Goal: Contribute content: Contribute content

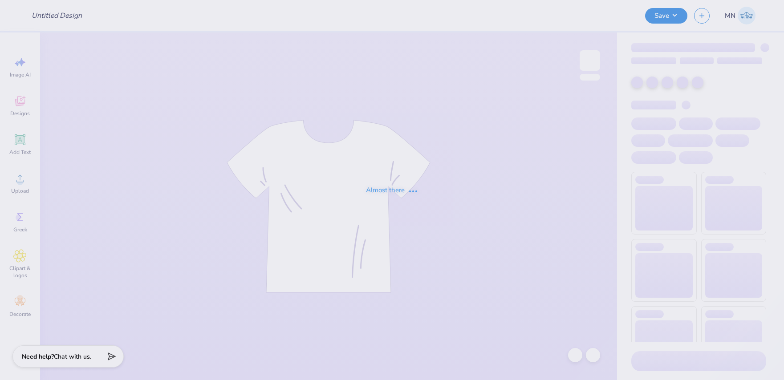
type input "Hoodie for AEPI!"
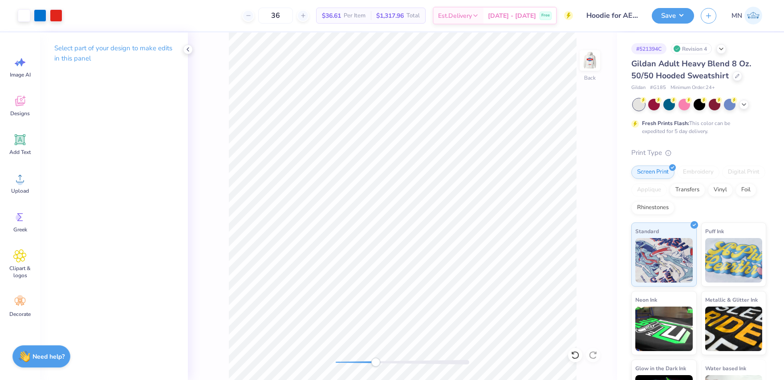
drag, startPoint x: 338, startPoint y: 363, endPoint x: 378, endPoint y: 360, distance: 40.2
click at [376, 363] on div "Accessibility label" at bounding box center [375, 362] width 9 height 9
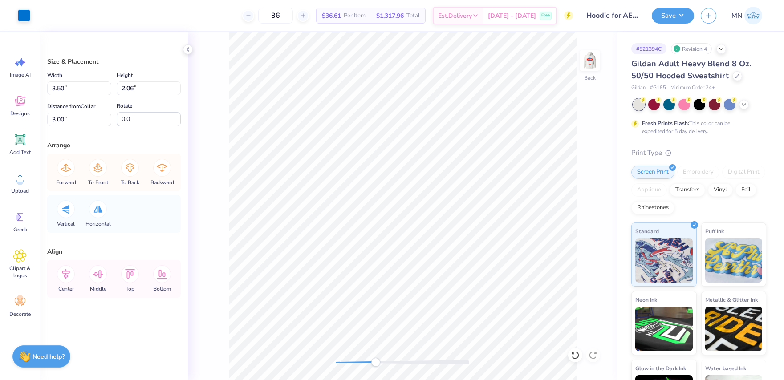
type input "2.30"
type input "0.47"
type input "3.06"
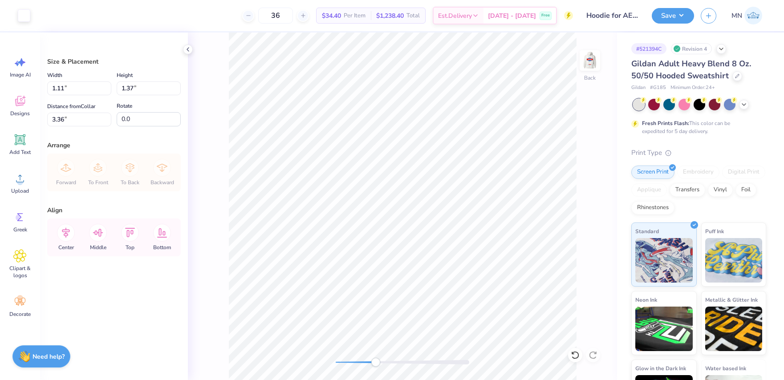
type input "3.22"
type input "3.97"
drag, startPoint x: 375, startPoint y: 361, endPoint x: 357, endPoint y: 359, distance: 18.8
click at [357, 359] on div "Accessibility label" at bounding box center [356, 362] width 9 height 9
type input "3.13"
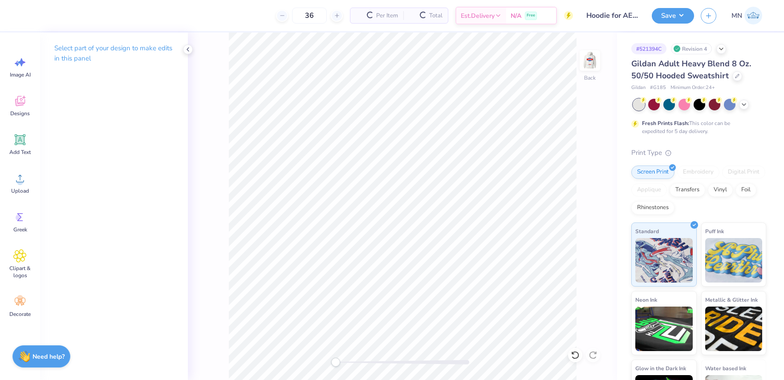
click at [319, 355] on div "Back" at bounding box center [402, 207] width 429 height 348
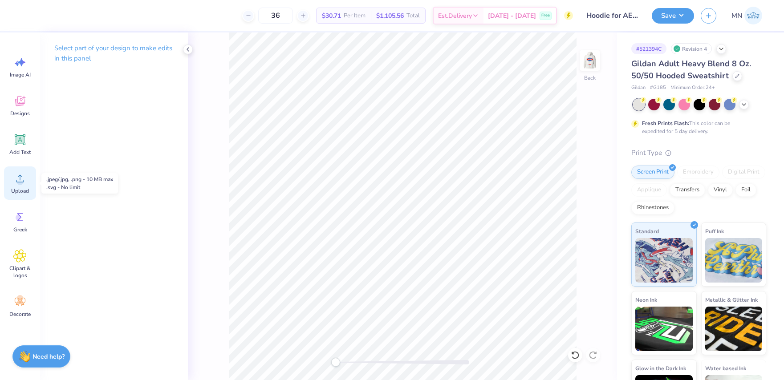
click at [12, 171] on div "Upload" at bounding box center [20, 183] width 32 height 33
click at [25, 185] on icon at bounding box center [19, 178] width 13 height 13
click at [20, 178] on icon at bounding box center [19, 178] width 13 height 13
click at [26, 181] on icon at bounding box center [19, 178] width 13 height 13
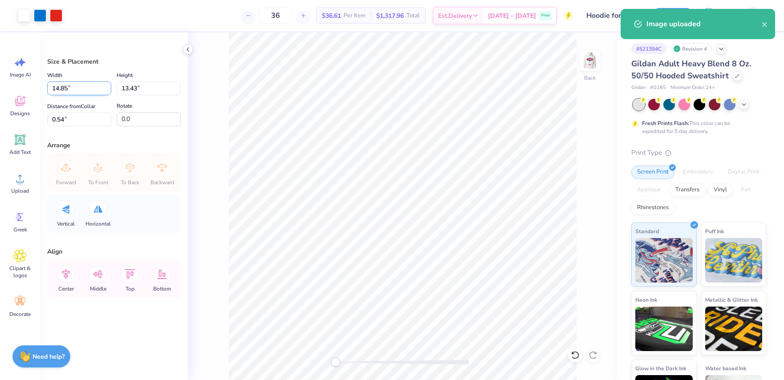
click at [84, 86] on input "14.85" at bounding box center [79, 89] width 64 height 14
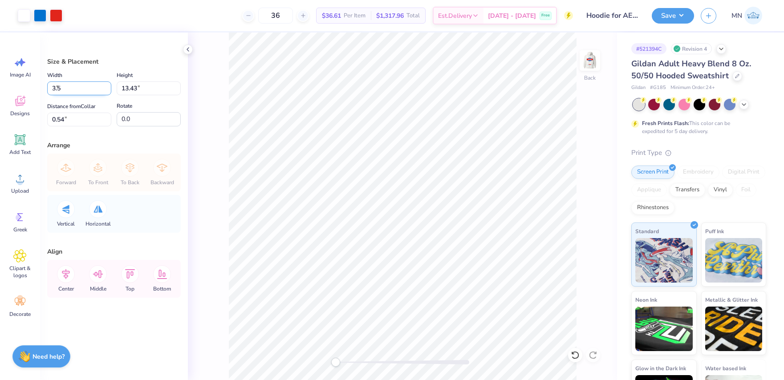
type input "3.50"
type input "3.16"
click at [87, 120] on input "5.67" at bounding box center [79, 120] width 64 height 14
type input "3"
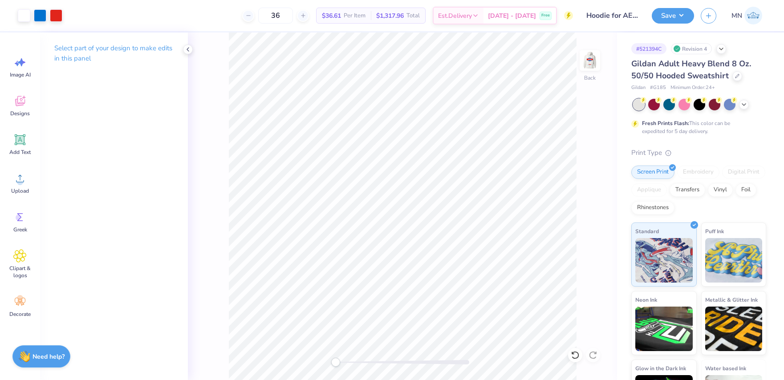
click at [602, 64] on div "Back" at bounding box center [402, 207] width 429 height 348
click at [590, 61] on img at bounding box center [590, 61] width 36 height 36
click at [22, 192] on span "Upload" at bounding box center [20, 191] width 18 height 7
click at [20, 179] on circle at bounding box center [20, 182] width 6 height 6
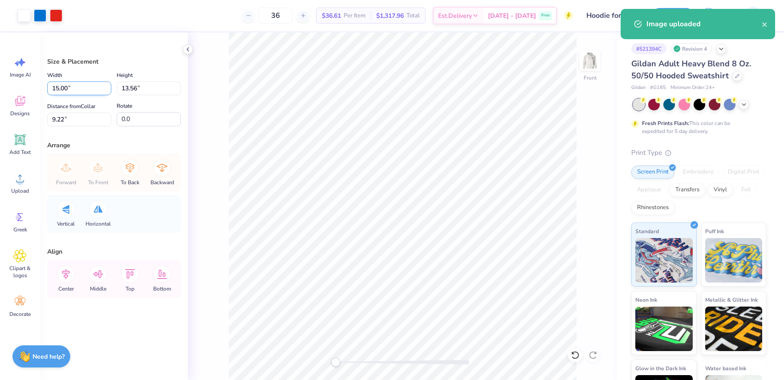
click at [82, 90] on input "15.00" at bounding box center [79, 89] width 64 height 14
type input "12.50"
type input "11.30"
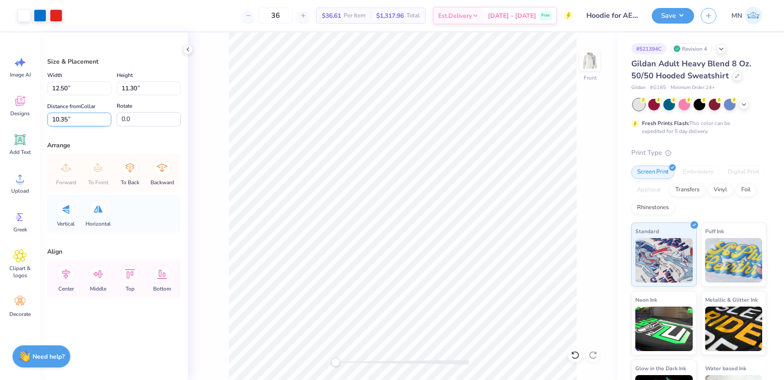
click at [77, 122] on input "10.35" at bounding box center [79, 120] width 64 height 14
type input "6"
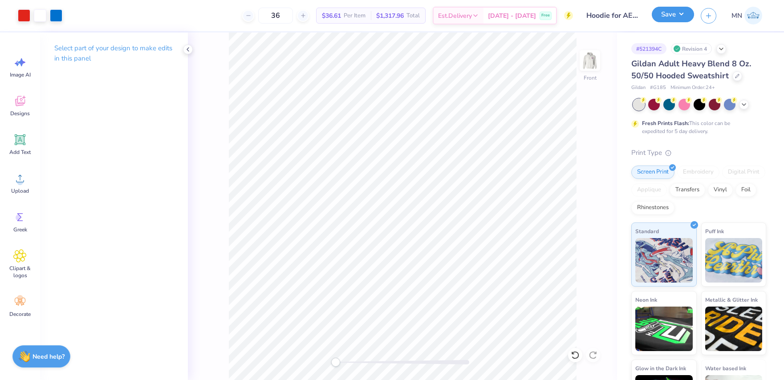
click at [675, 21] on button "Save" at bounding box center [673, 15] width 42 height 16
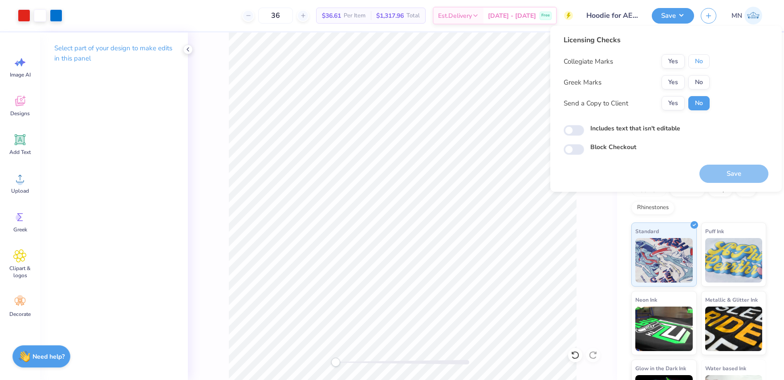
drag, startPoint x: 696, startPoint y: 59, endPoint x: 676, endPoint y: 73, distance: 24.0
click at [696, 59] on button "No" at bounding box center [699, 61] width 21 height 14
click at [671, 77] on button "Yes" at bounding box center [673, 82] width 23 height 14
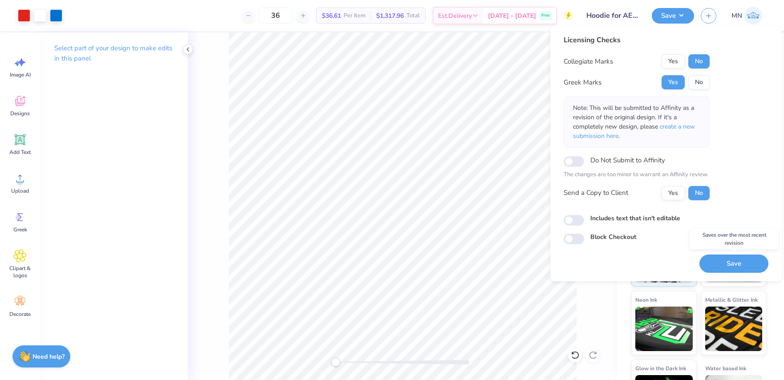
drag, startPoint x: 717, startPoint y: 264, endPoint x: 579, endPoint y: 224, distance: 142.9
click at [717, 264] on button "Save" at bounding box center [734, 264] width 69 height 18
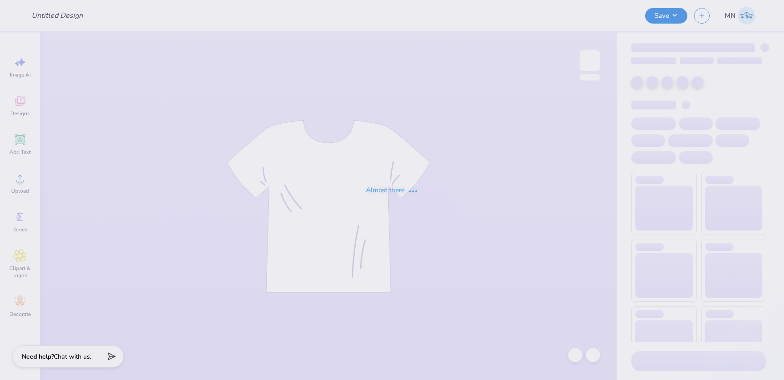
type input "ZTA Hoco'25"
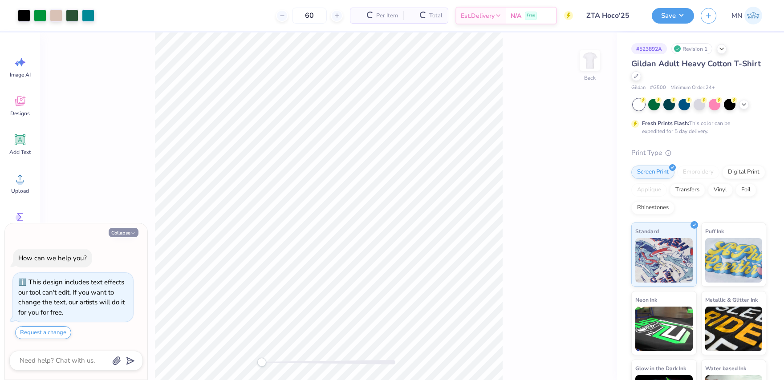
click at [125, 233] on button "Collapse" at bounding box center [124, 232] width 30 height 9
type textarea "x"
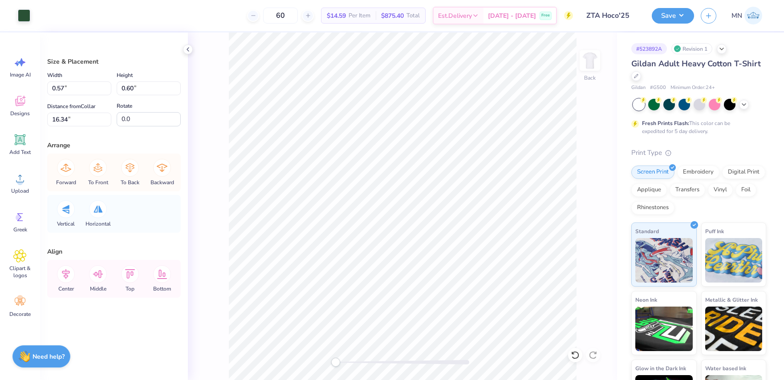
type input "0.50"
type input "0.63"
type input "16.63"
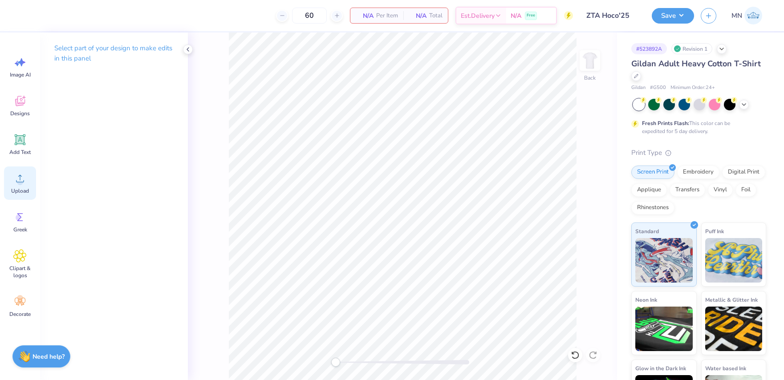
click at [21, 187] on div "Upload" at bounding box center [20, 183] width 32 height 33
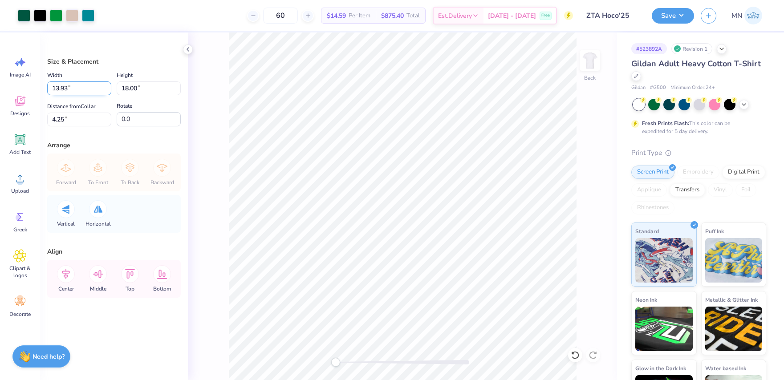
click at [85, 91] on input "13.93" at bounding box center [79, 89] width 64 height 14
type input "11.00"
type input "14.22"
click at [82, 113] on input "6.14" at bounding box center [79, 120] width 64 height 14
type input "3"
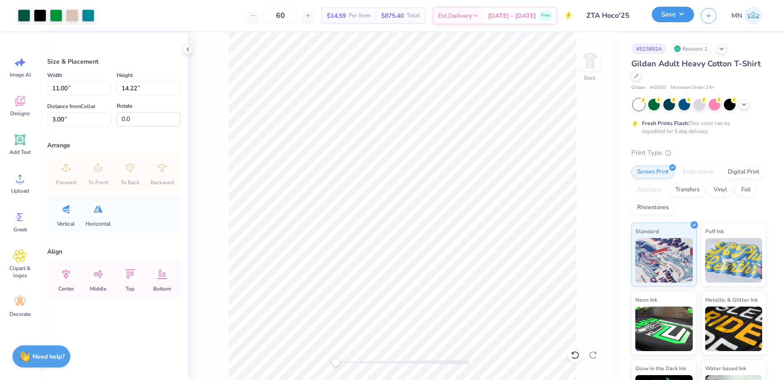
click at [679, 12] on button "Save" at bounding box center [673, 15] width 42 height 16
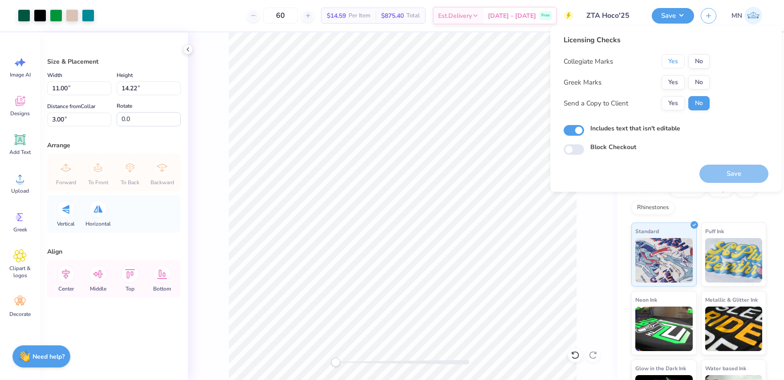
drag, startPoint x: 672, startPoint y: 57, endPoint x: 672, endPoint y: 71, distance: 14.3
click at [672, 57] on button "Yes" at bounding box center [673, 61] width 23 height 14
drag, startPoint x: 672, startPoint y: 71, endPoint x: 675, endPoint y: 75, distance: 5.4
click at [672, 71] on div "Collegiate Marks Yes No Greek Marks Yes No Send a Copy to Client Yes No" at bounding box center [637, 82] width 146 height 56
click at [675, 75] on button "Yes" at bounding box center [673, 82] width 23 height 14
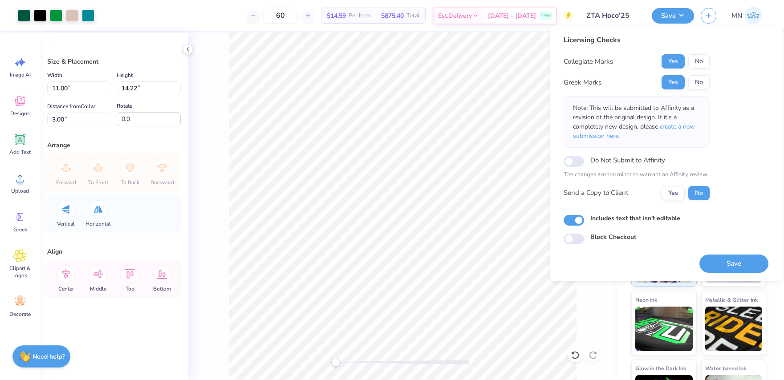
drag, startPoint x: 733, startPoint y: 264, endPoint x: 717, endPoint y: 244, distance: 25.7
click at [733, 264] on button "Save" at bounding box center [734, 264] width 69 height 18
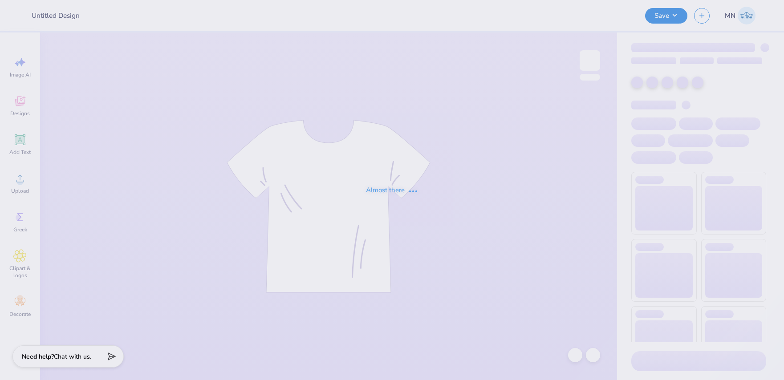
type input "Julia Gergis : Michigan State University"
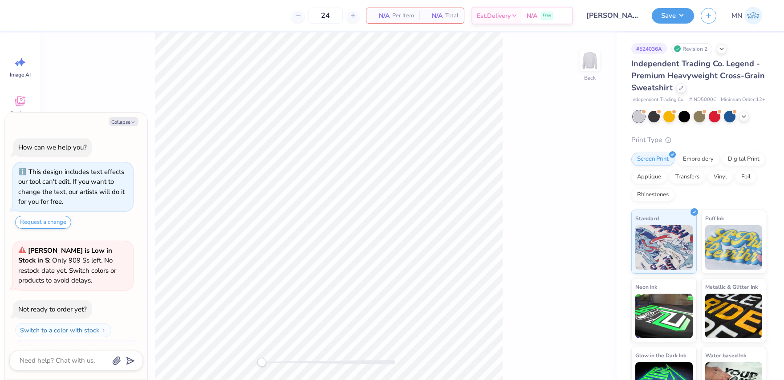
scroll to position [15, 0]
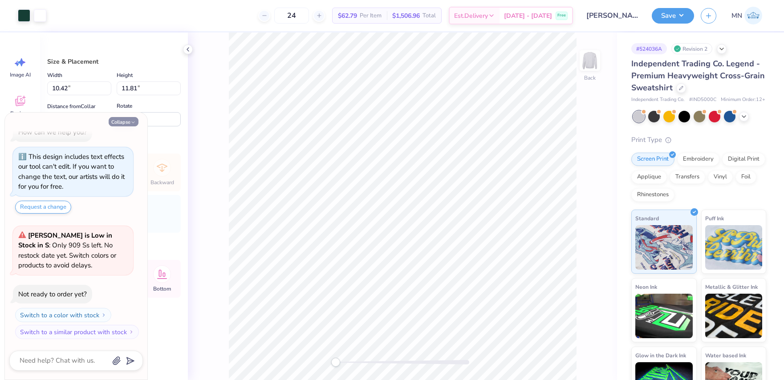
click at [130, 124] on button "Collapse" at bounding box center [124, 121] width 30 height 9
type textarea "x"
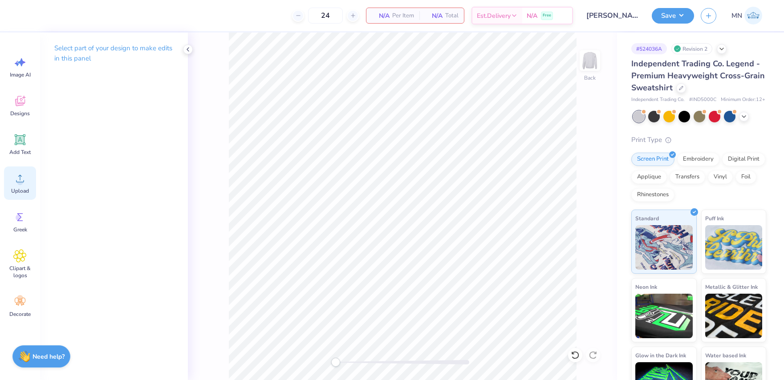
click at [19, 191] on span "Upload" at bounding box center [20, 191] width 18 height 7
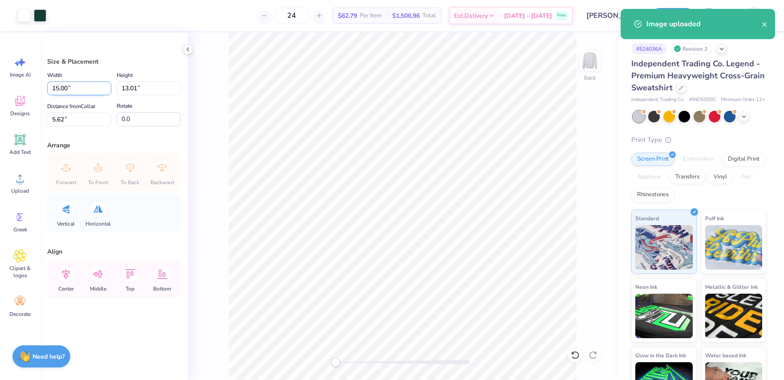
click at [88, 94] on input "15.00" at bounding box center [79, 89] width 64 height 14
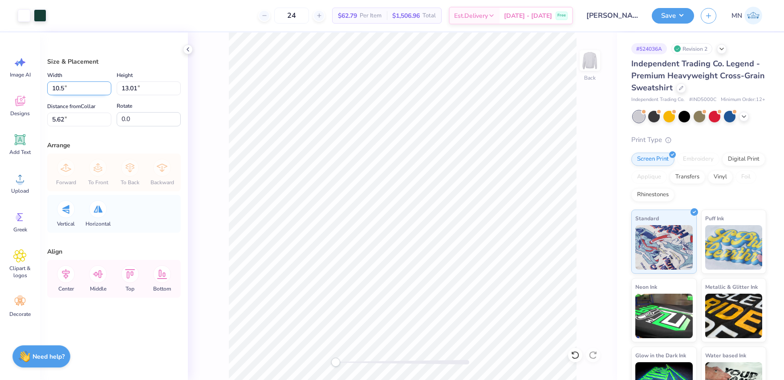
type input "10.50"
type input "9.11"
click at [83, 118] on input "7.57" at bounding box center [79, 120] width 64 height 14
type input "2.5"
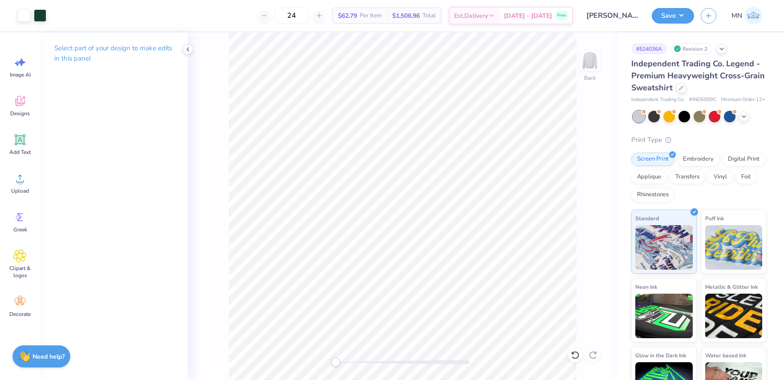
click at [658, 22] on button "Save" at bounding box center [673, 16] width 42 height 16
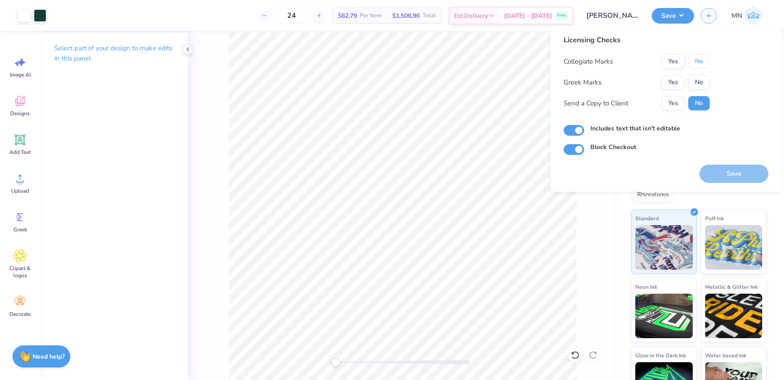
drag, startPoint x: 695, startPoint y: 63, endPoint x: 681, endPoint y: 73, distance: 17.2
click at [695, 63] on button "No" at bounding box center [699, 61] width 21 height 14
click at [675, 77] on button "Yes" at bounding box center [673, 82] width 23 height 14
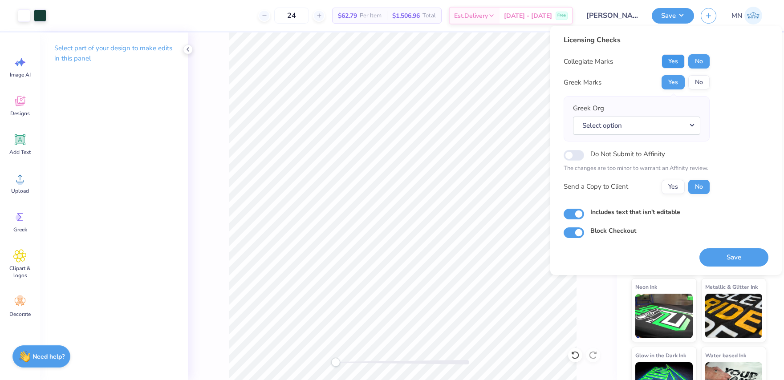
click at [674, 59] on button "Yes" at bounding box center [673, 61] width 23 height 14
drag, startPoint x: 656, startPoint y: 129, endPoint x: 654, endPoint y: 134, distance: 4.7
click at [656, 129] on button "Select option" at bounding box center [636, 126] width 127 height 18
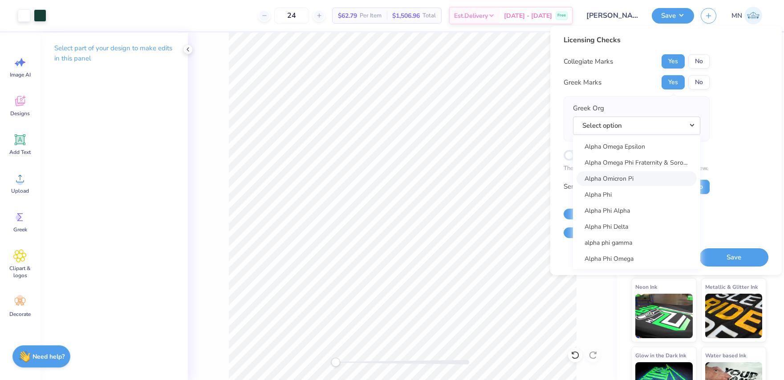
scroll to position [515, 0]
drag, startPoint x: 616, startPoint y: 189, endPoint x: 640, endPoint y: 214, distance: 34.0
click at [616, 189] on link "Alpha Phi" at bounding box center [637, 193] width 120 height 15
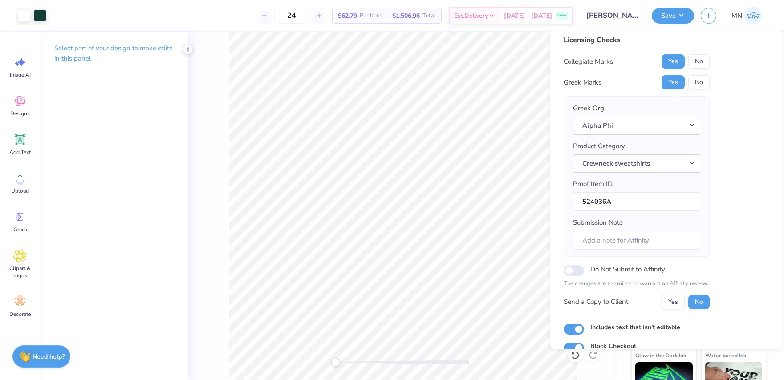
scroll to position [41, 0]
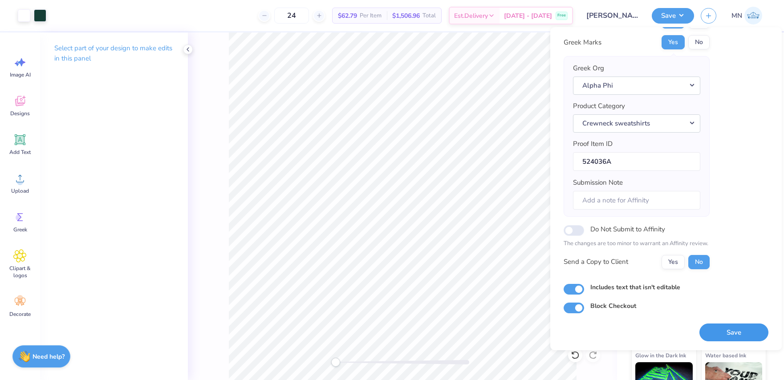
click at [752, 338] on button "Save" at bounding box center [734, 333] width 69 height 18
